Goal: Task Accomplishment & Management: Use online tool/utility

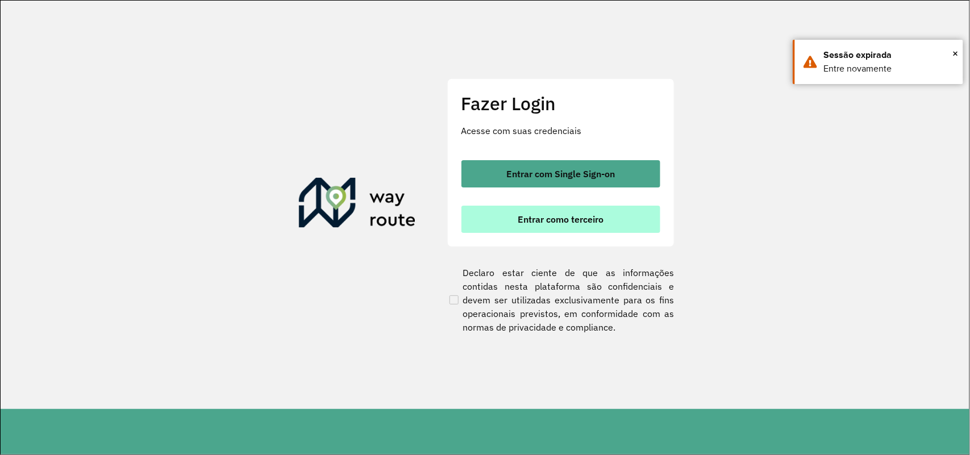
click at [591, 223] on span "Entrar como terceiro" at bounding box center [561, 219] width 86 height 9
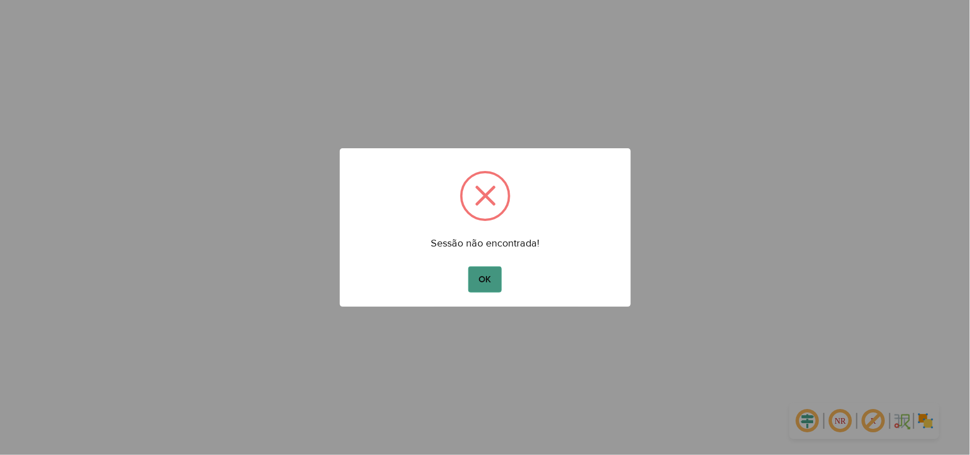
click at [470, 288] on button "OK" at bounding box center [485, 280] width 34 height 26
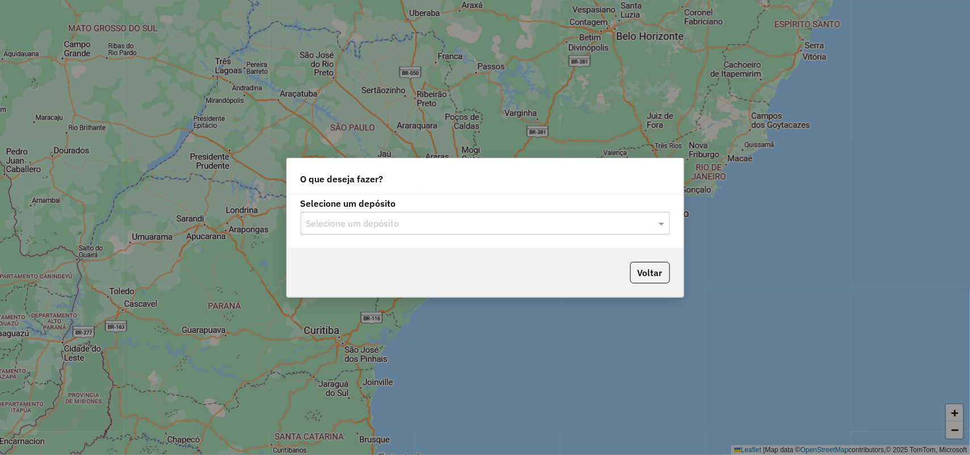
click at [480, 230] on div "Selecione um depósito" at bounding box center [485, 223] width 369 height 23
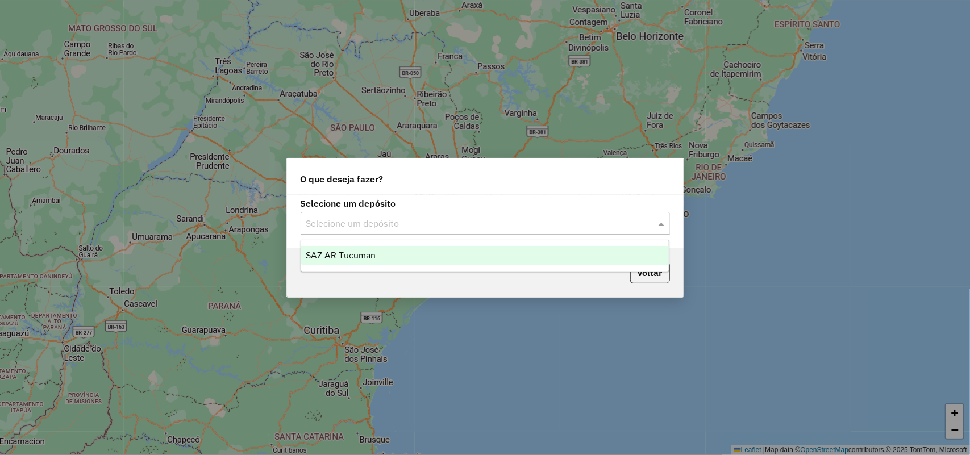
click at [453, 260] on div "SAZ AR Tucuman" at bounding box center [485, 255] width 368 height 19
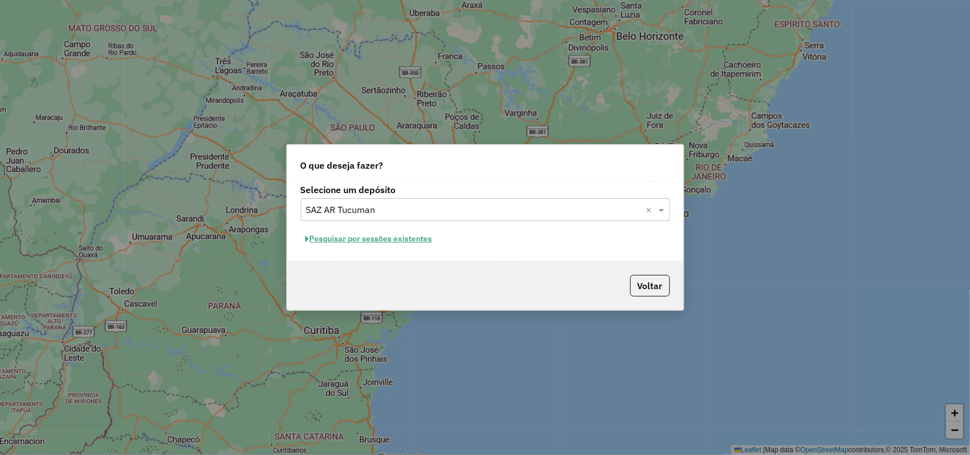
click at [420, 239] on button "Pesquisar por sessões existentes" at bounding box center [369, 239] width 137 height 18
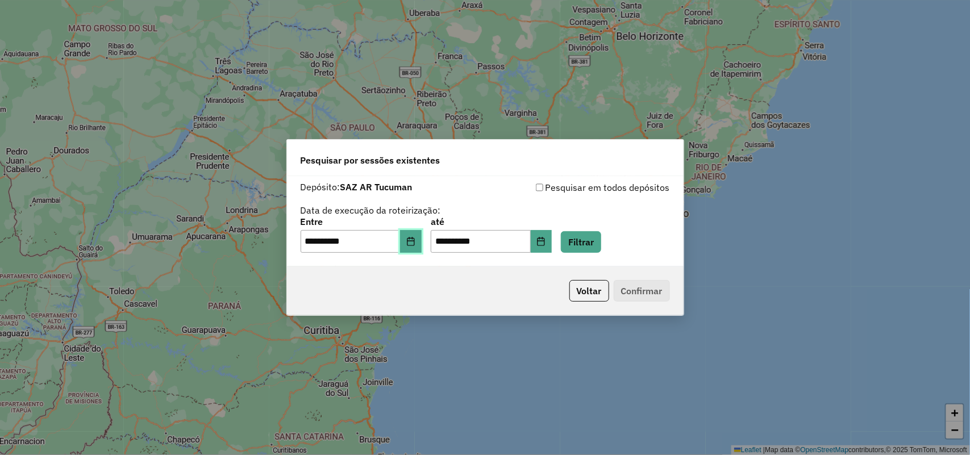
click at [415, 245] on icon "Choose Date" at bounding box center [410, 241] width 9 height 9
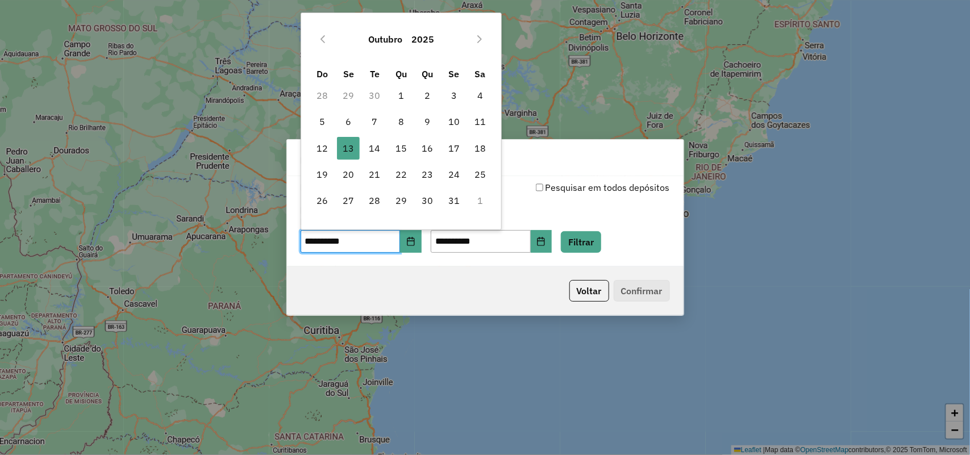
click at [621, 234] on div "**********" at bounding box center [485, 235] width 369 height 35
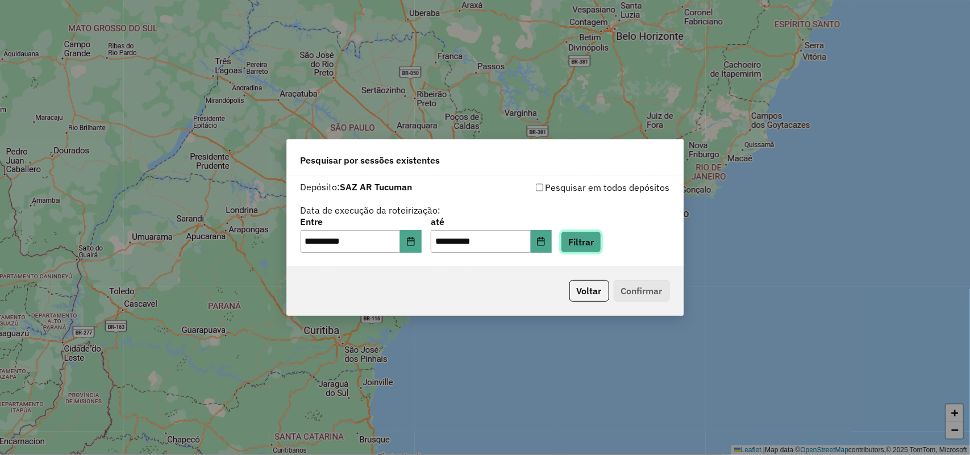
click at [601, 239] on button "Filtrar" at bounding box center [581, 242] width 40 height 22
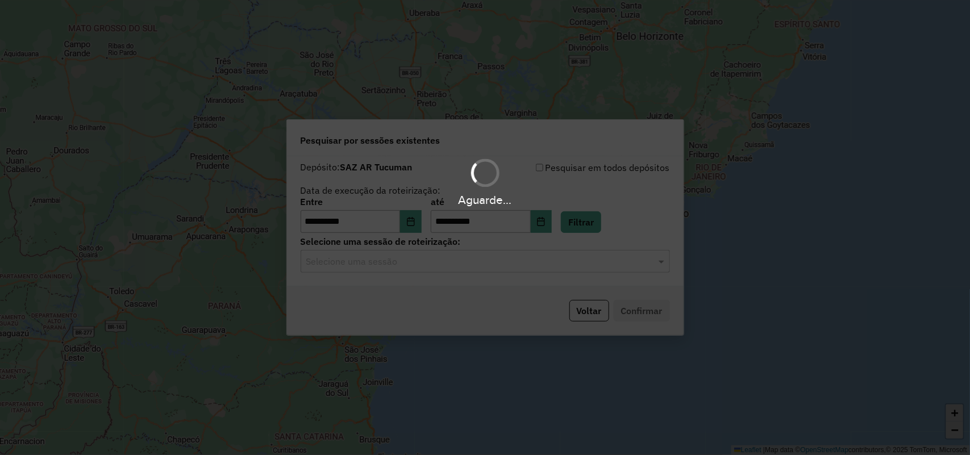
click at [581, 264] on hb-app "**********" at bounding box center [485, 227] width 970 height 455
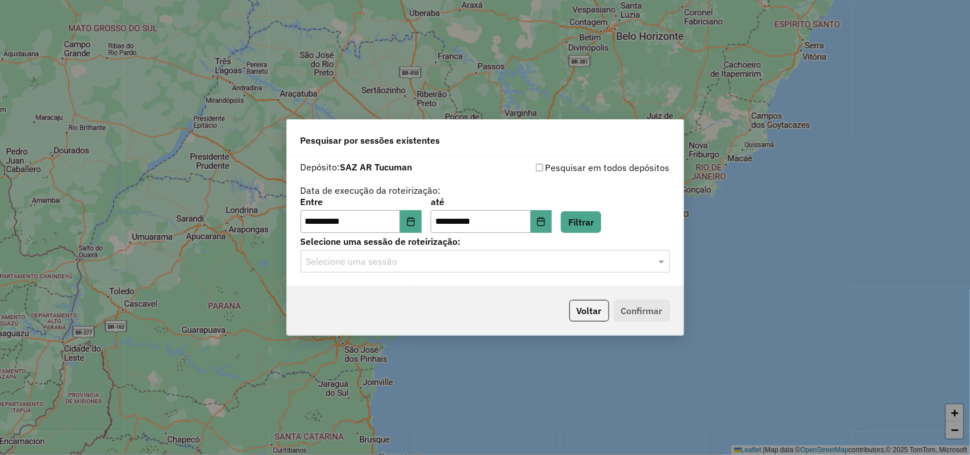
click at [581, 264] on input "text" at bounding box center [473, 262] width 335 height 14
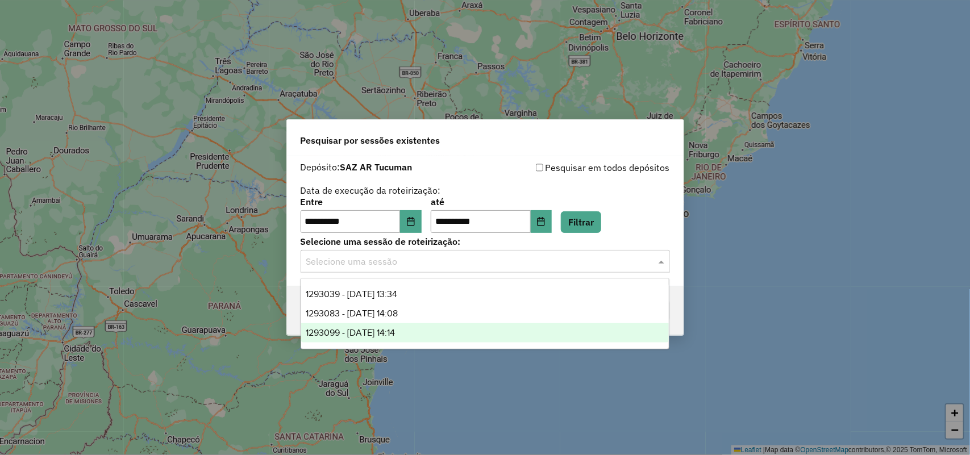
click at [479, 339] on div "1293099 - 13/10/2025 14:14" at bounding box center [485, 332] width 368 height 19
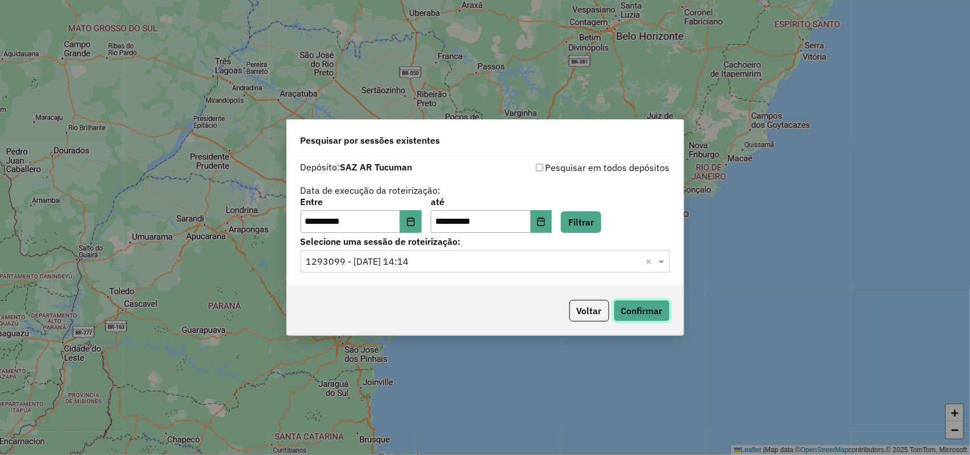
click at [628, 314] on button "Confirmar" at bounding box center [642, 311] width 56 height 22
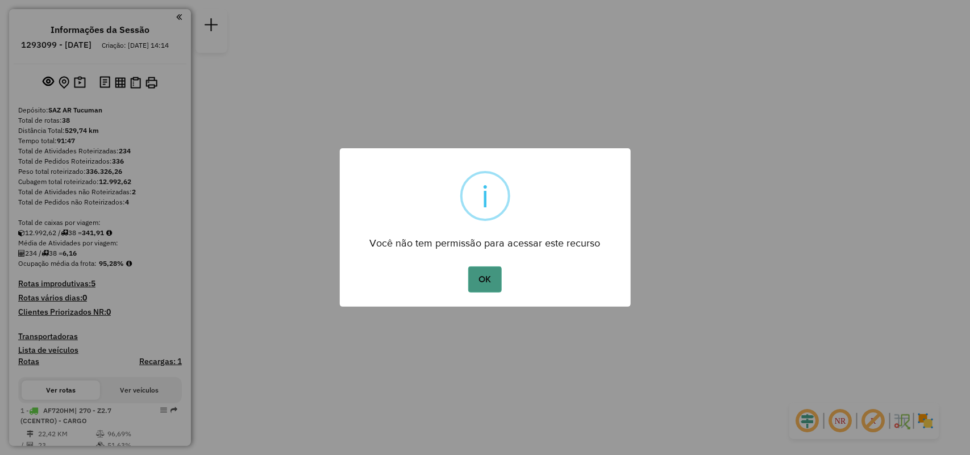
click at [492, 289] on div "OK No Cancel" at bounding box center [485, 280] width 291 height 32
click at [495, 278] on button "OK" at bounding box center [485, 280] width 34 height 26
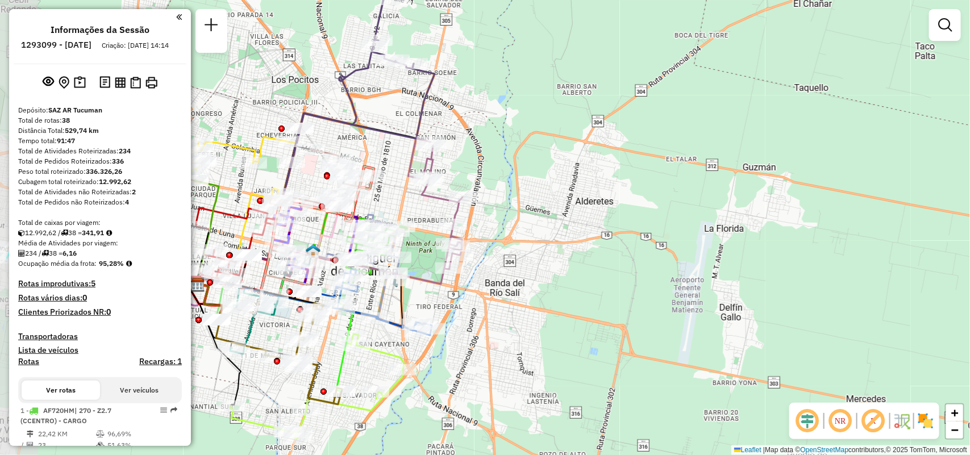
drag, startPoint x: 430, startPoint y: 119, endPoint x: 540, endPoint y: 239, distance: 163.3
click at [539, 239] on div "Janela de atendimento Grade de atendimento Capacidade Transportadoras Veículos …" at bounding box center [485, 227] width 970 height 455
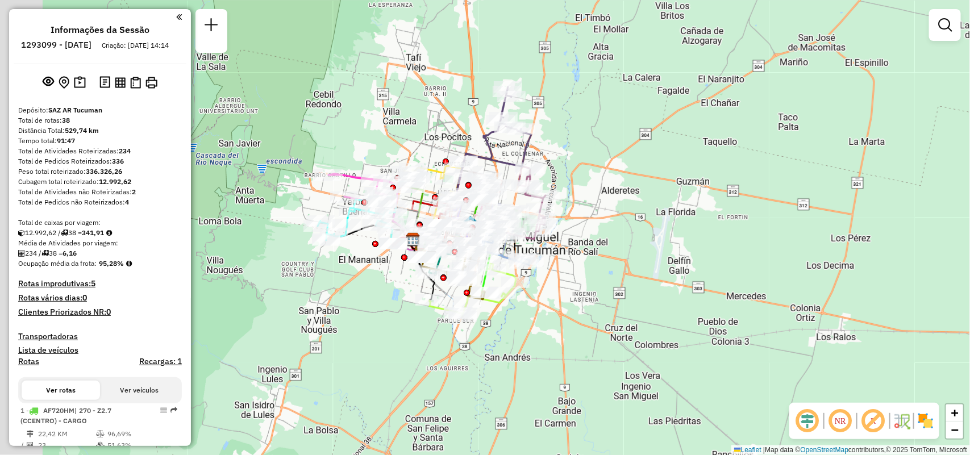
drag, startPoint x: 536, startPoint y: 177, endPoint x: 653, endPoint y: 190, distance: 118.4
click at [653, 190] on div "Janela de atendimento Grade de atendimento Capacidade Transportadoras Veículos …" at bounding box center [485, 227] width 970 height 455
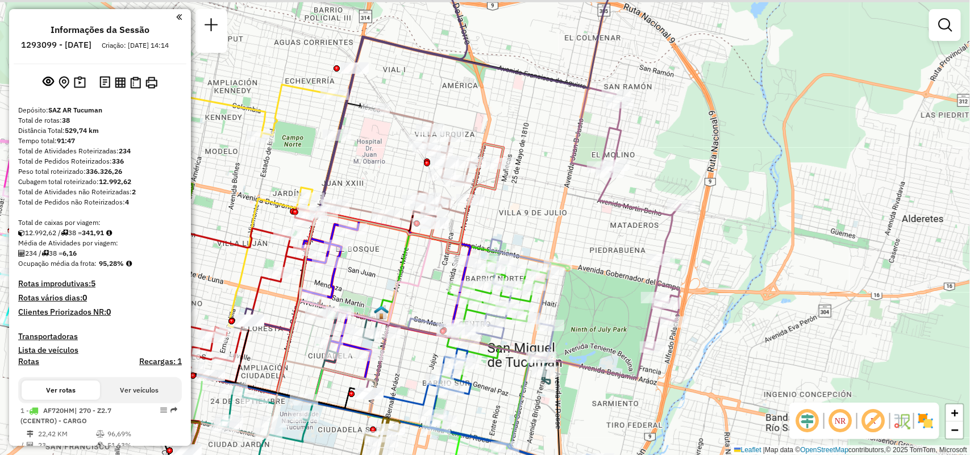
drag, startPoint x: 536, startPoint y: 189, endPoint x: 541, endPoint y: 194, distance: 7.2
click at [541, 194] on div "Janela de atendimento Grade de atendimento Capacidade Transportadoras Veículos …" at bounding box center [485, 227] width 970 height 455
